Goal: Information Seeking & Learning: Learn about a topic

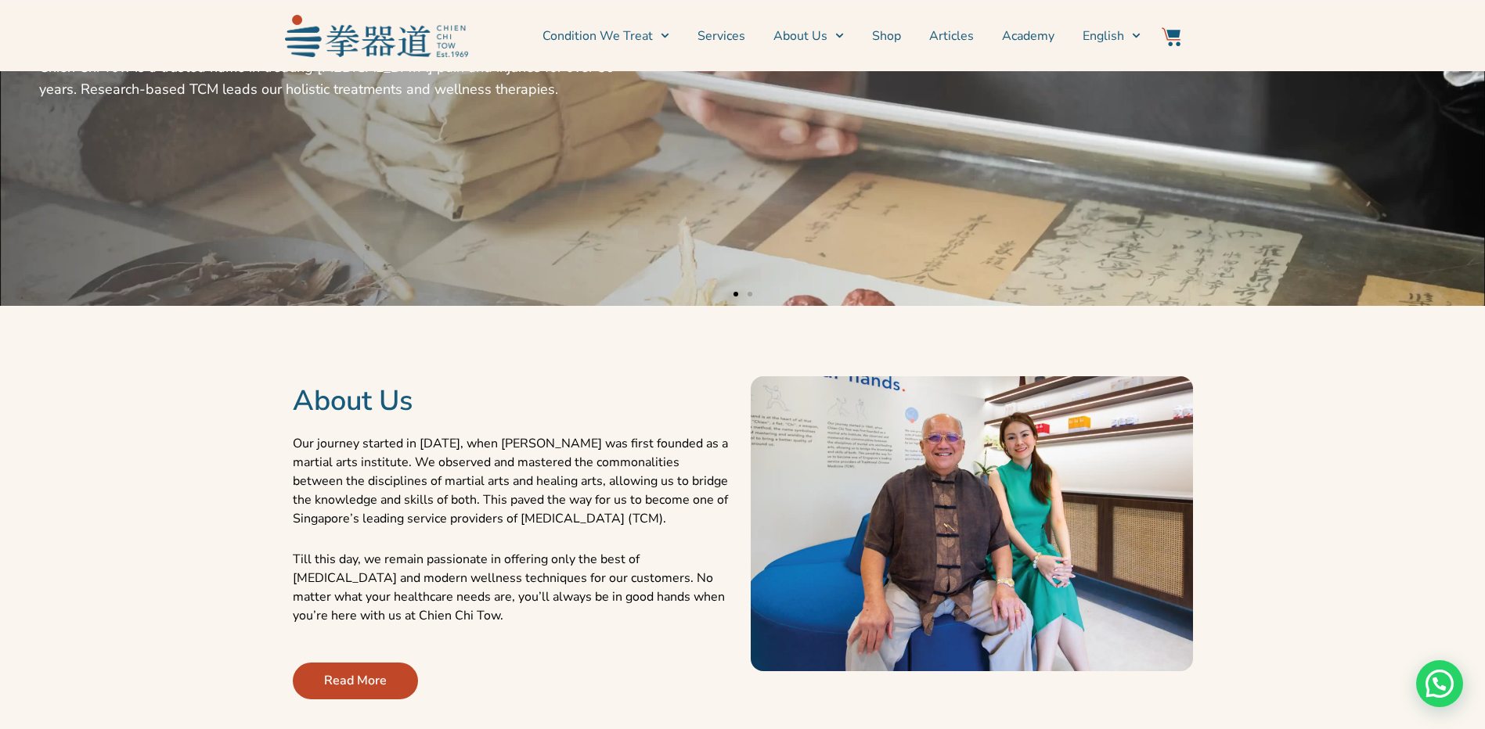
scroll to position [78, 0]
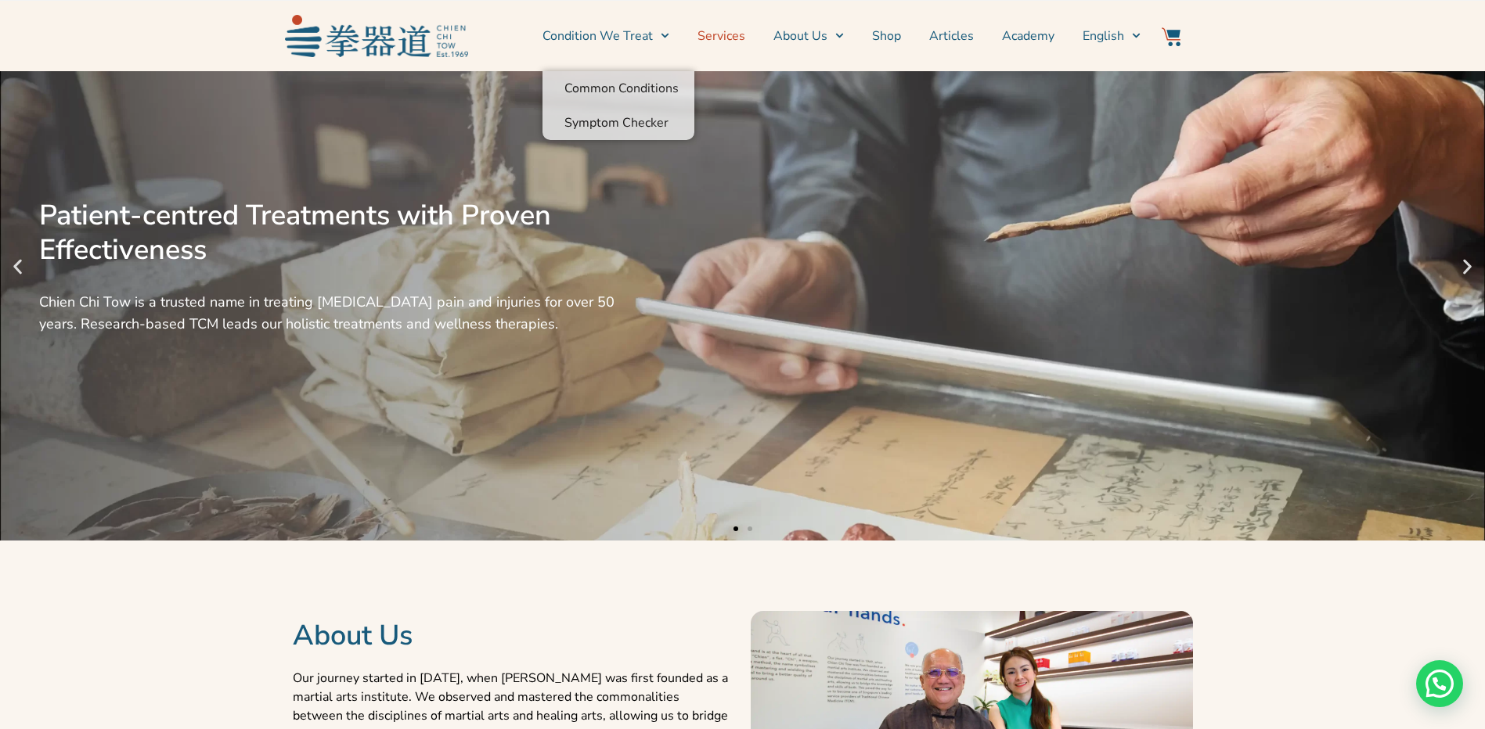
click at [743, 35] on link "Services" at bounding box center [721, 35] width 48 height 39
click at [741, 34] on link "Services" at bounding box center [721, 35] width 48 height 39
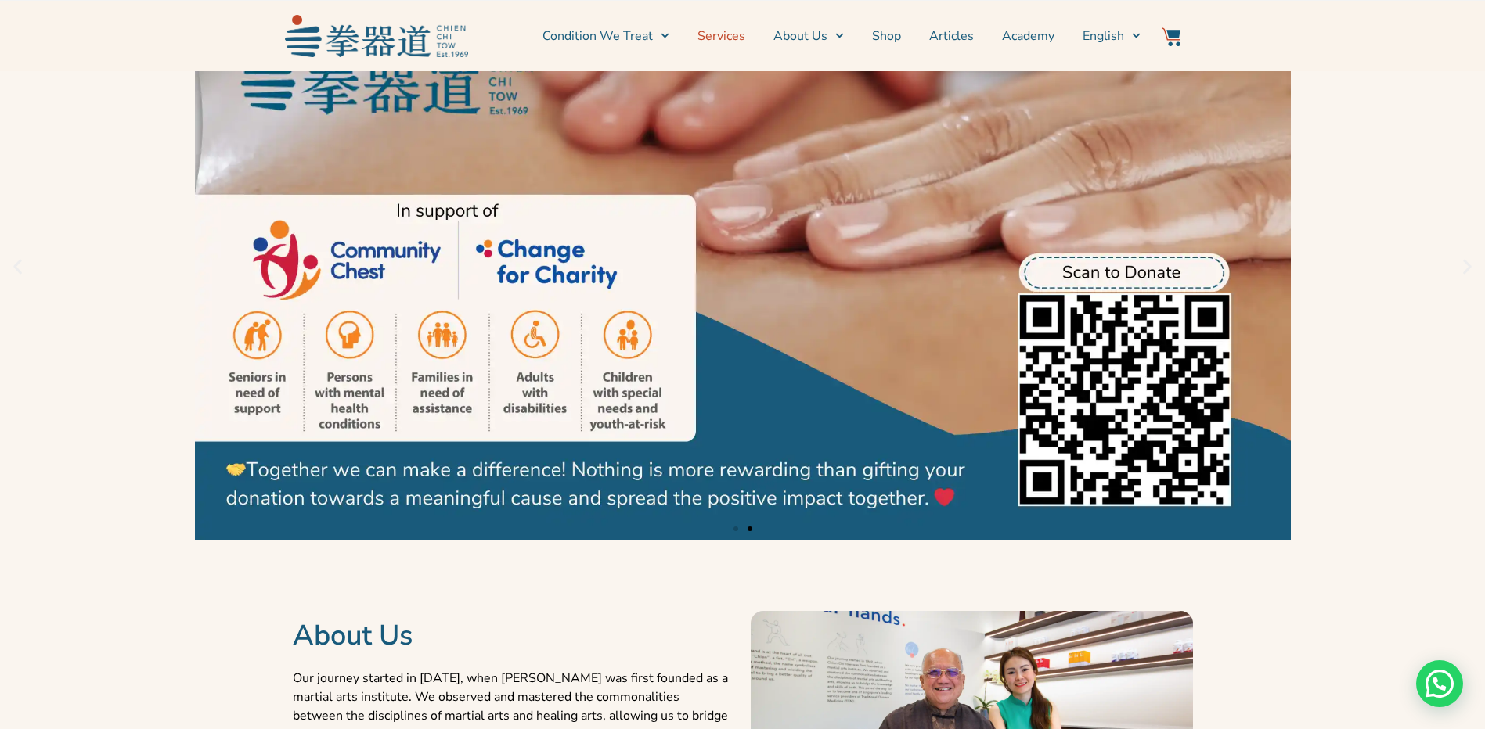
click at [727, 38] on link "Services" at bounding box center [721, 35] width 48 height 39
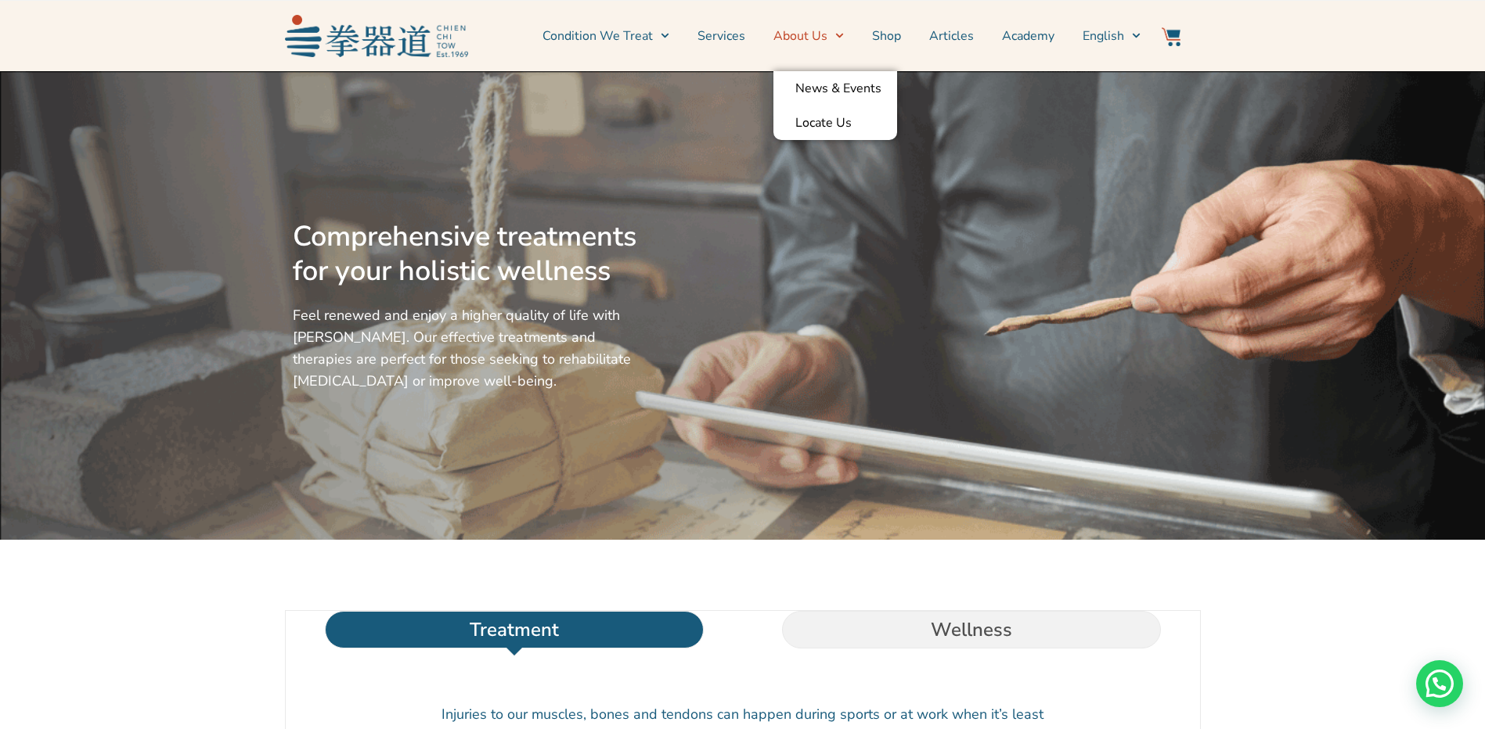
click at [843, 40] on icon "Menu" at bounding box center [839, 35] width 9 height 9
click at [844, 37] on icon "Menu" at bounding box center [840, 36] width 8 height 5
click at [841, 37] on icon "Menu" at bounding box center [839, 35] width 9 height 9
click at [723, 37] on link "Services" at bounding box center [721, 35] width 48 height 39
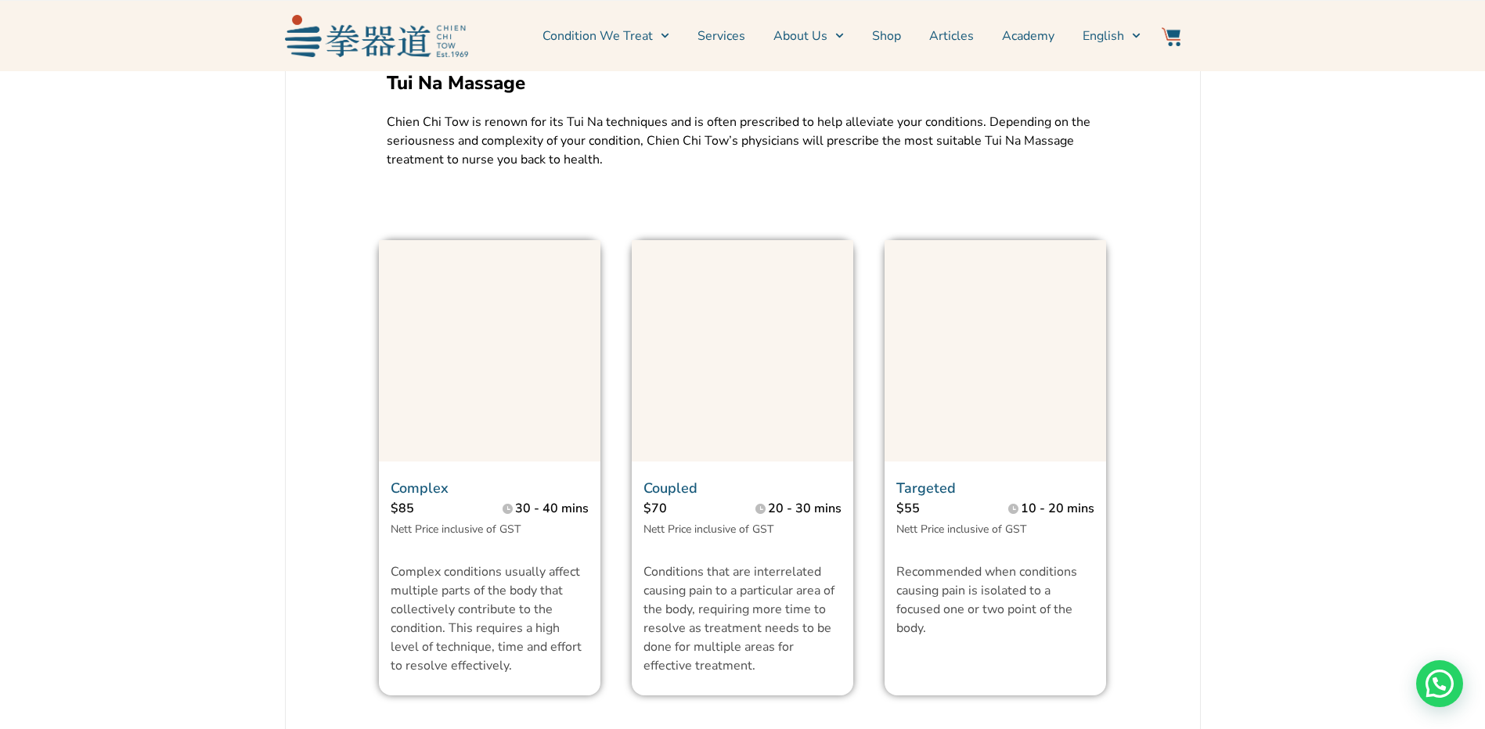
scroll to position [1174, 0]
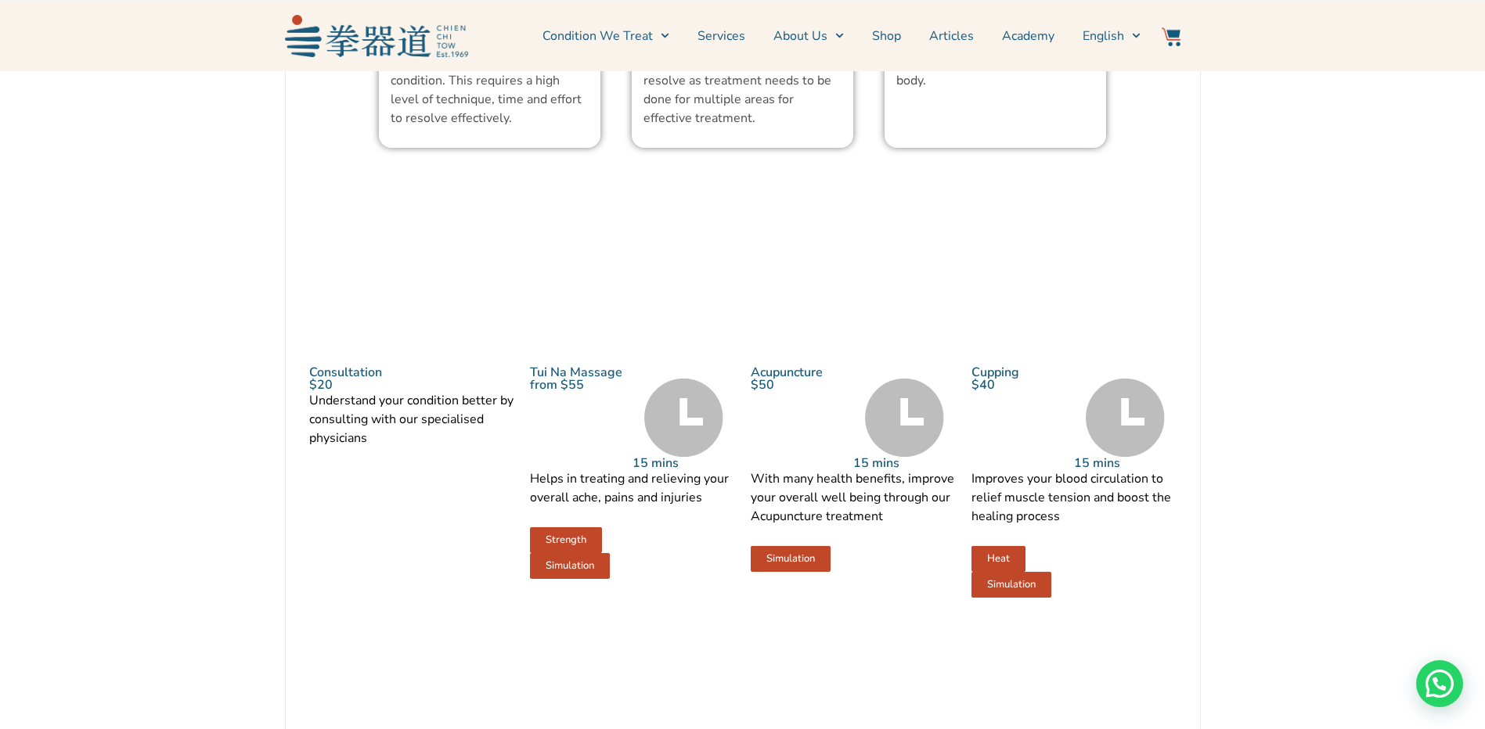
scroll to position [1644, 0]
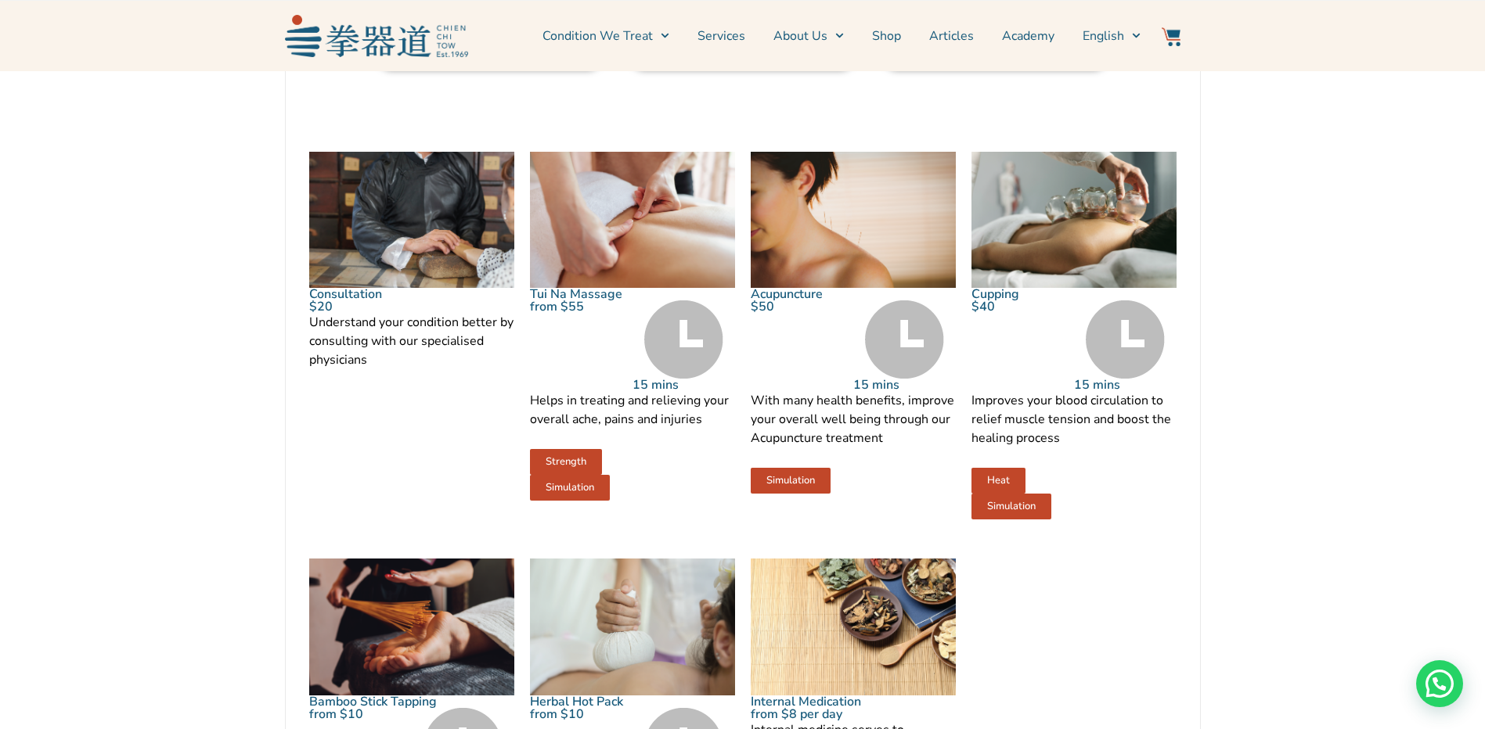
click at [664, 289] on img at bounding box center [632, 220] width 205 height 137
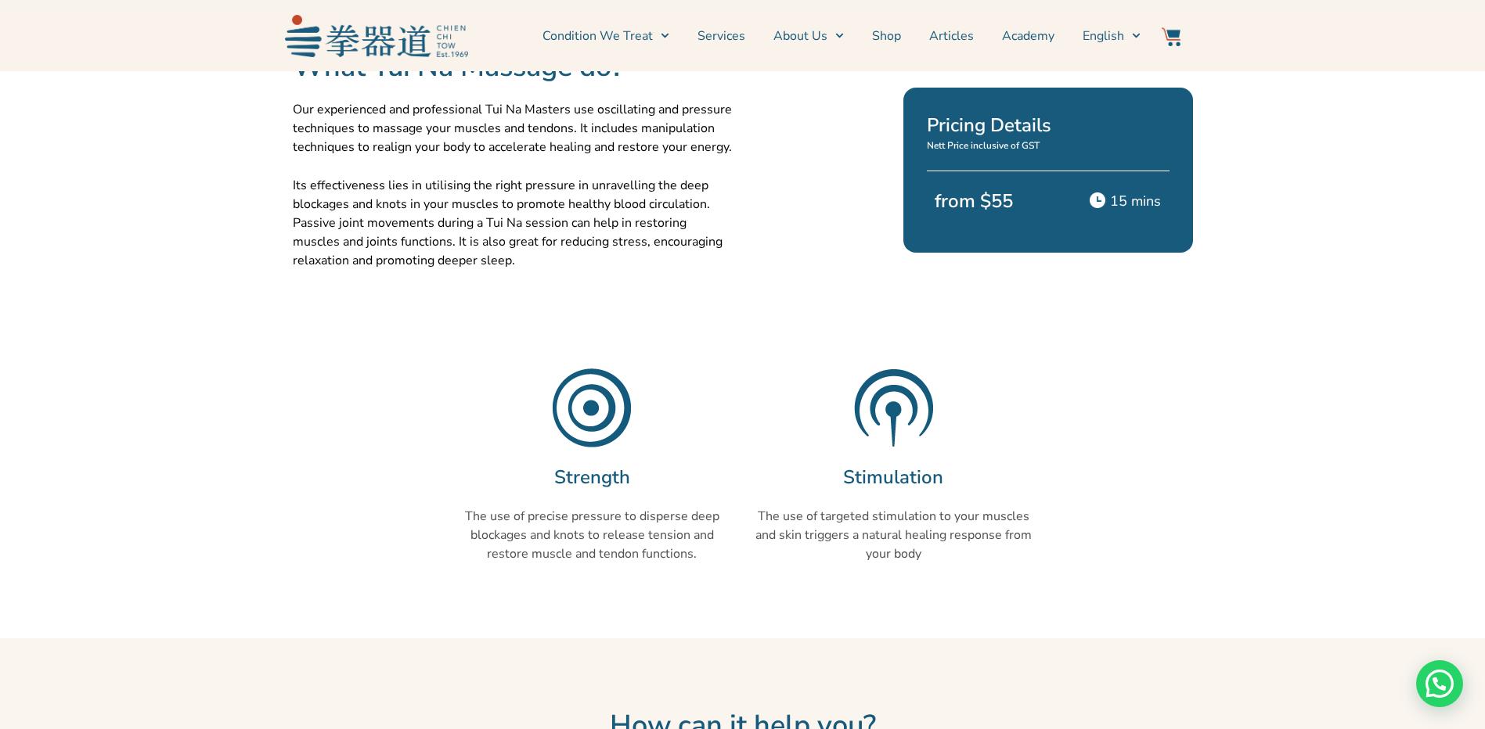
scroll to position [470, 0]
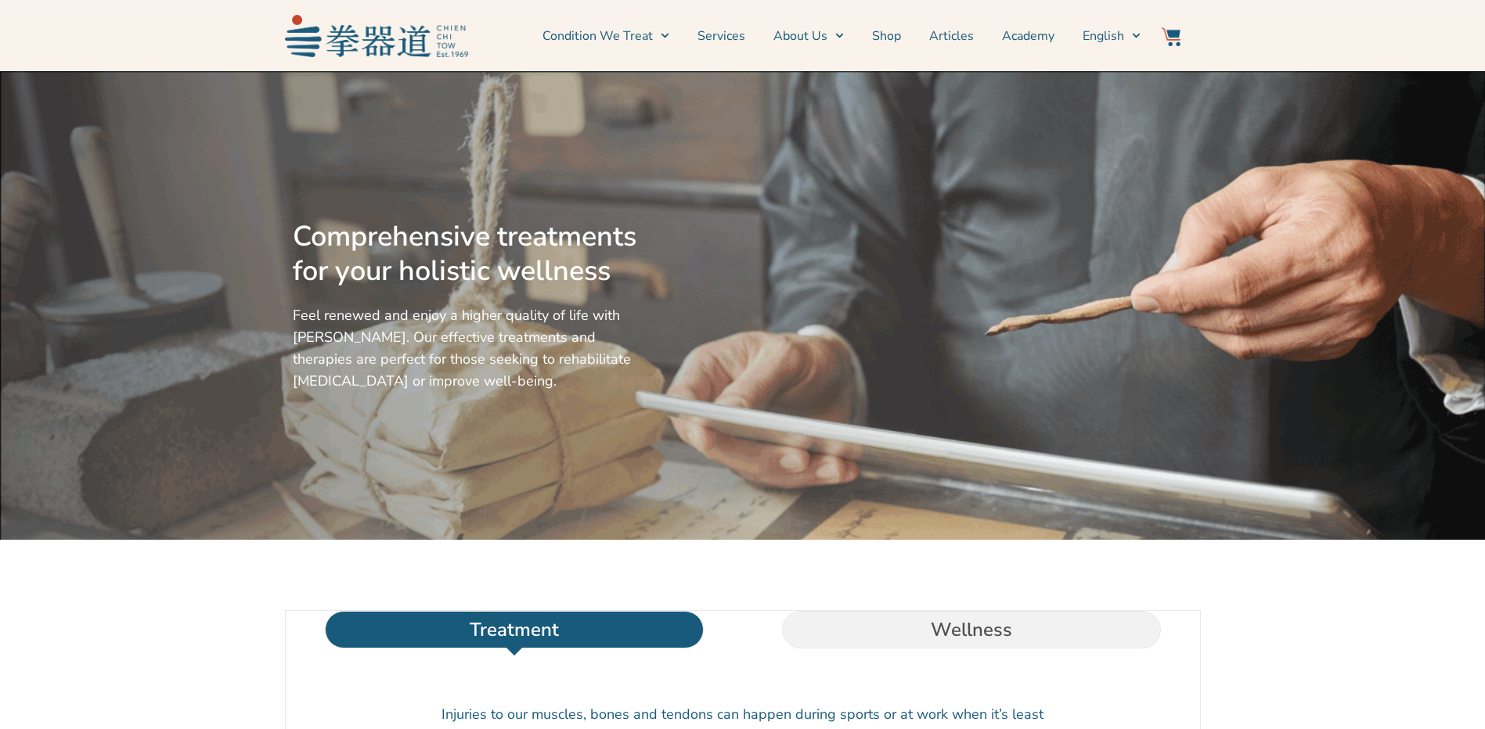
scroll to position [1644, 0]
